Goal: Information Seeking & Learning: Learn about a topic

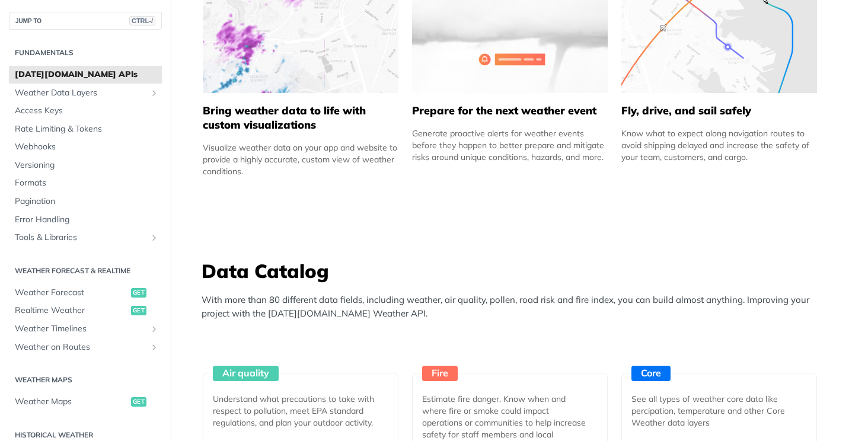
scroll to position [771, 0]
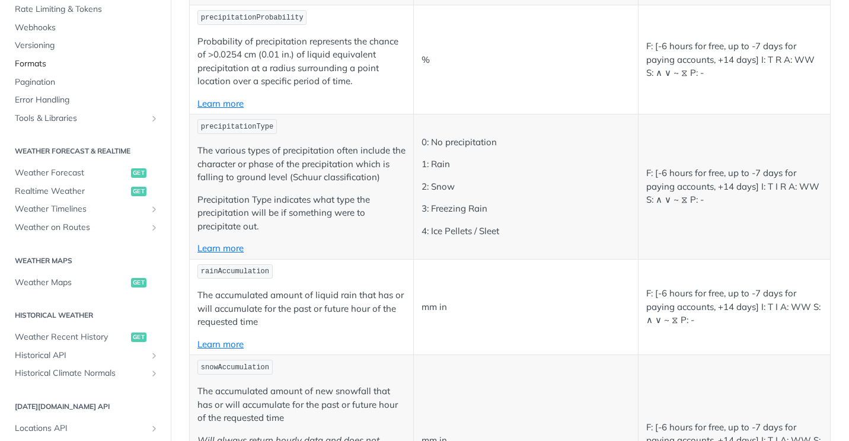
scroll to position [415, 0]
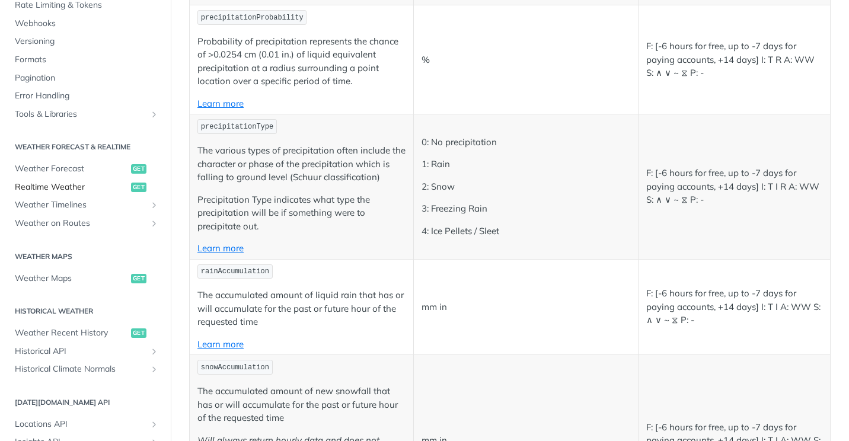
drag, startPoint x: 71, startPoint y: 191, endPoint x: 94, endPoint y: 191, distance: 23.1
click at [71, 191] on span "Realtime Weather" at bounding box center [71, 187] width 113 height 12
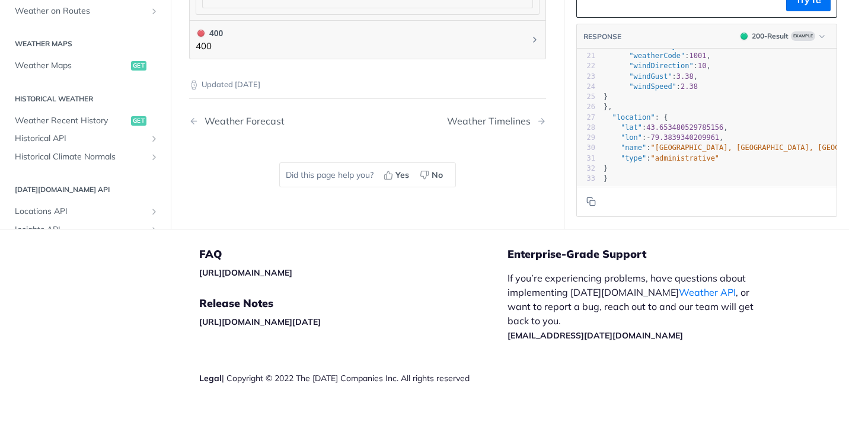
scroll to position [217, 0]
click at [721, 221] on section "Request python -m pip install requests xxxxxxxxxx 12 1 import requests 2 ​ 3 ur…" at bounding box center [707, 8] width 285 height 441
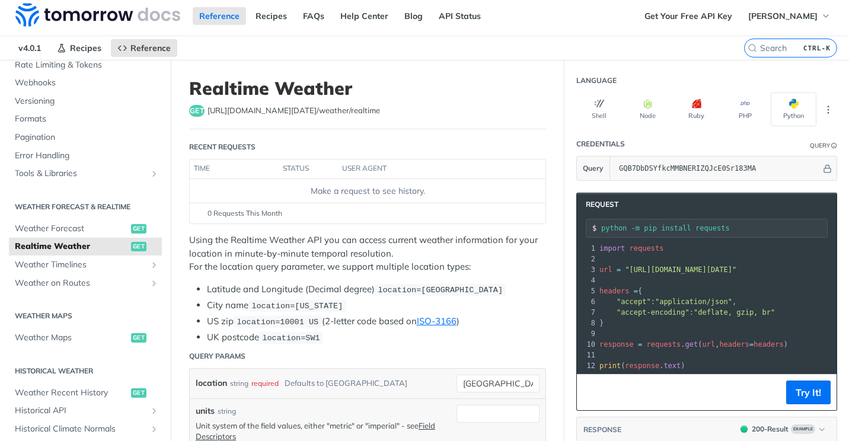
scroll to position [0, 0]
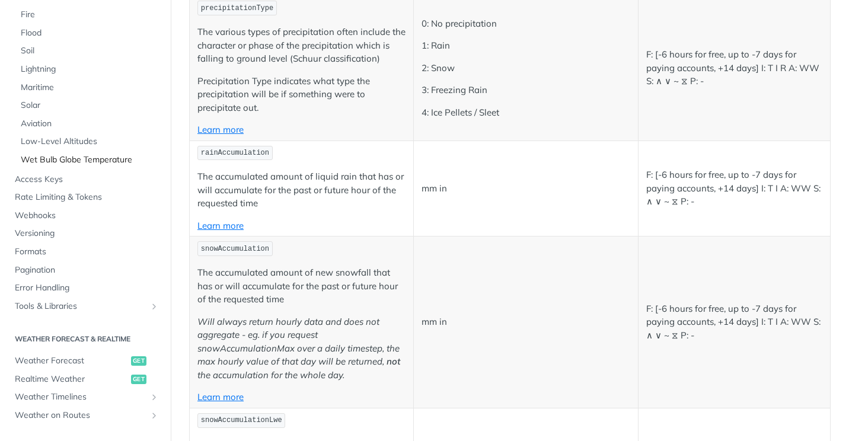
scroll to position [164, 0]
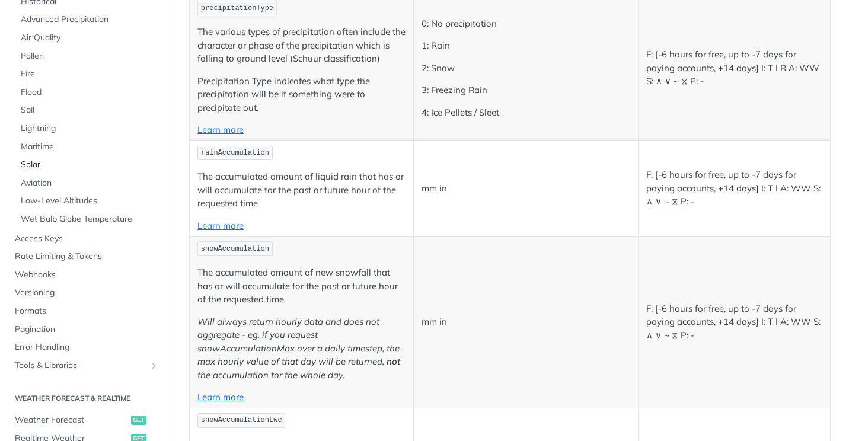
drag, startPoint x: 44, startPoint y: 163, endPoint x: 64, endPoint y: 166, distance: 19.9
click at [44, 163] on span "Solar" at bounding box center [90, 165] width 138 height 12
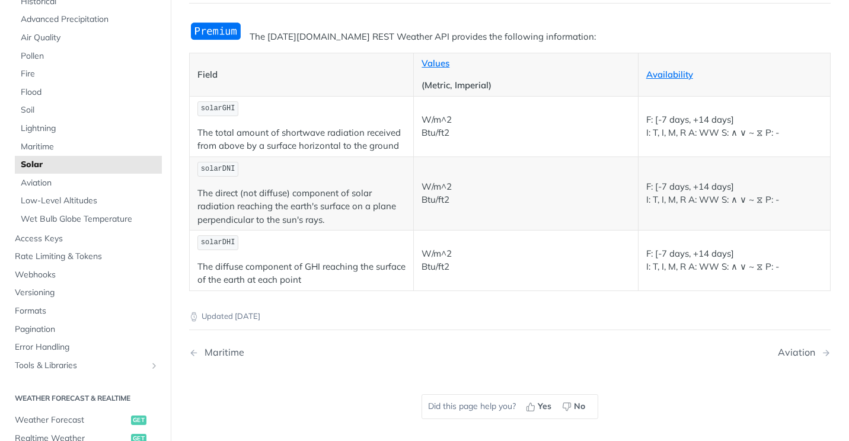
scroll to position [119, 0]
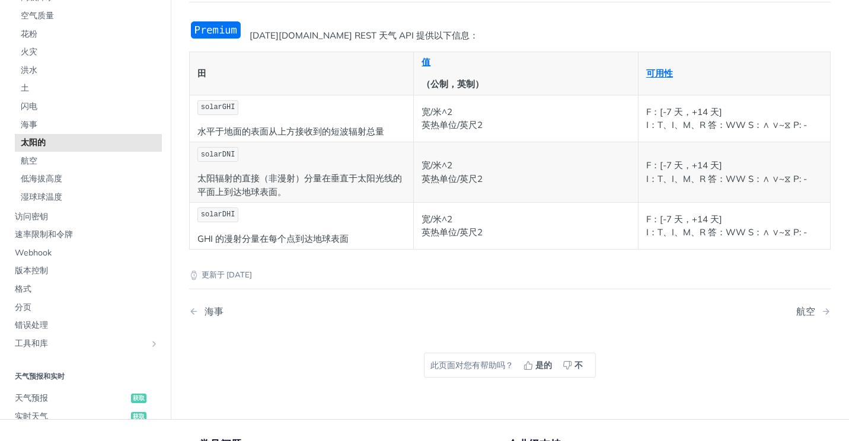
click at [374, 190] on p "太阳辐射的直接（非漫射）分量在垂直于太阳光线的平面上到达地球表面。" at bounding box center [302, 185] width 208 height 27
click at [368, 187] on p "太阳辐射的直接（非漫射）分量在垂直于太阳光线的平面上到达地球表面。" at bounding box center [302, 185] width 208 height 27
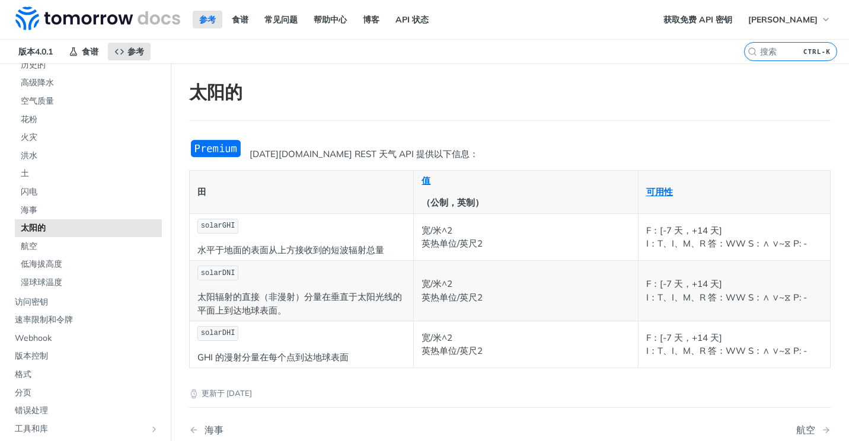
scroll to position [59, 0]
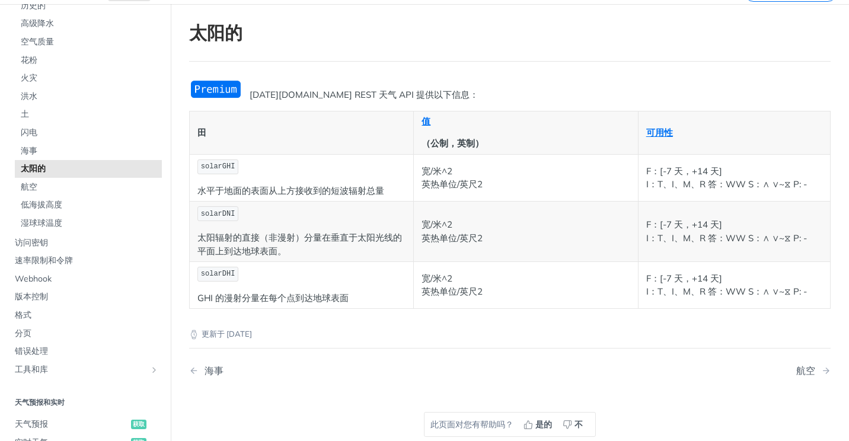
click at [444, 78] on article "太阳的 Tomorrow.io REST 天气 API 提供以下信息： 田 值 （公制，英制） 可用性 solarGHI 水平于地面的表面从上方接收到的短波辐…" at bounding box center [510, 241] width 679 height 474
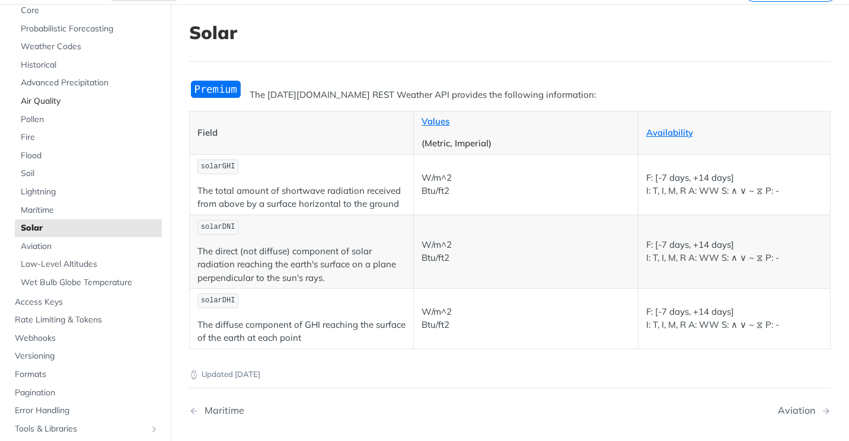
scroll to position [45, 0]
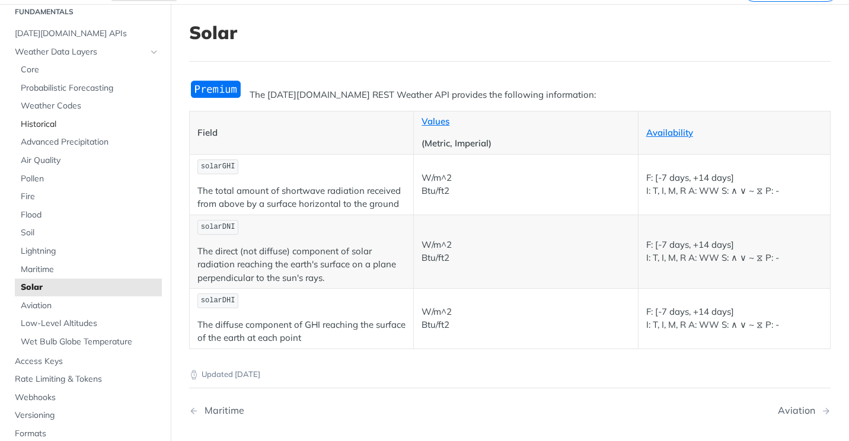
click at [65, 123] on span "Historical" at bounding box center [90, 125] width 138 height 12
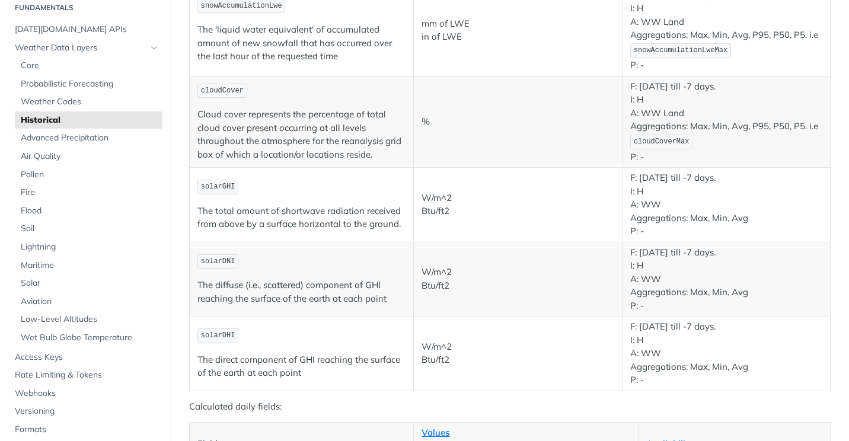
scroll to position [1839, 0]
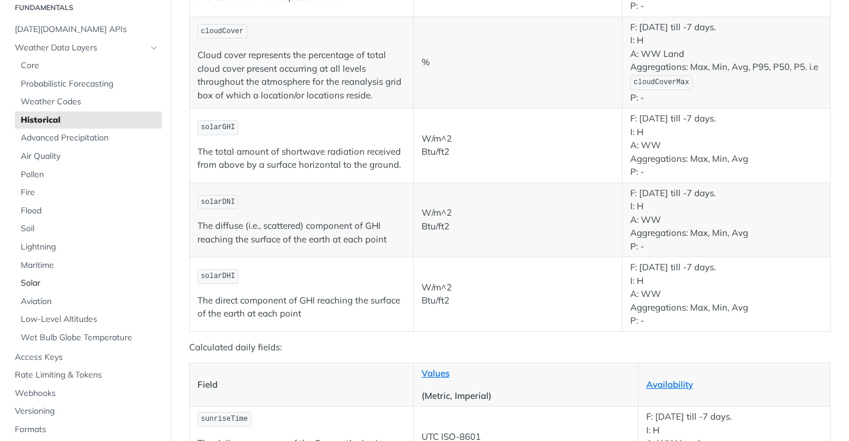
click at [64, 278] on span "Solar" at bounding box center [90, 284] width 138 height 12
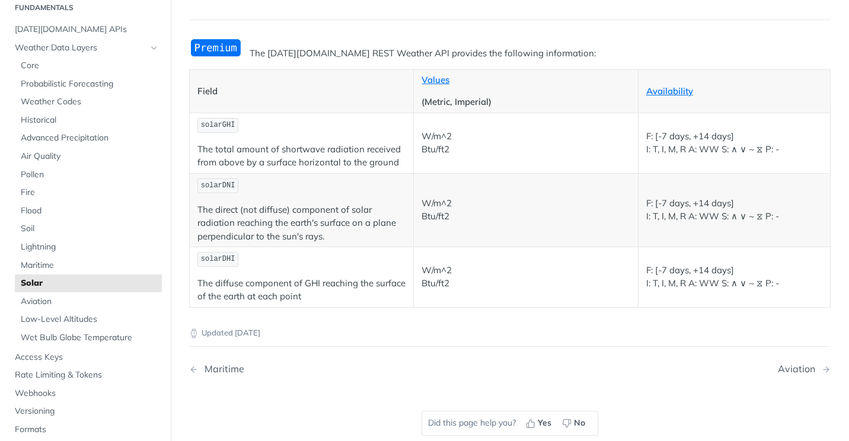
scroll to position [119, 0]
